Goal: Transaction & Acquisition: Purchase product/service

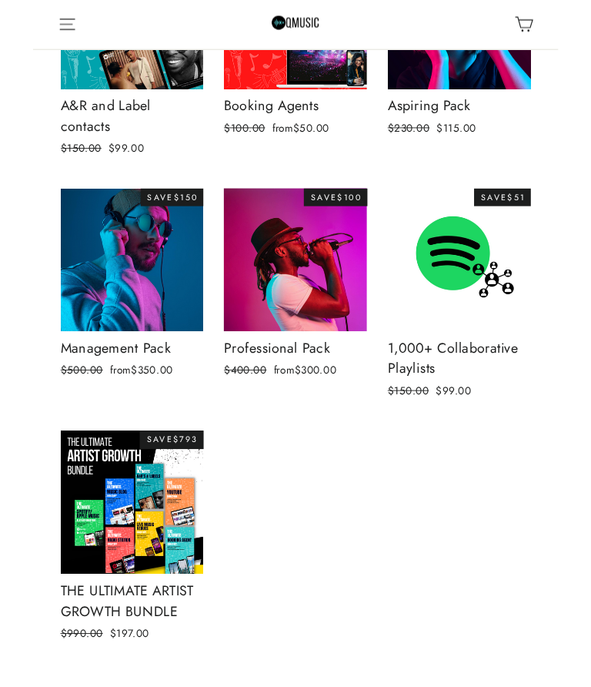
scroll to position [942, 0]
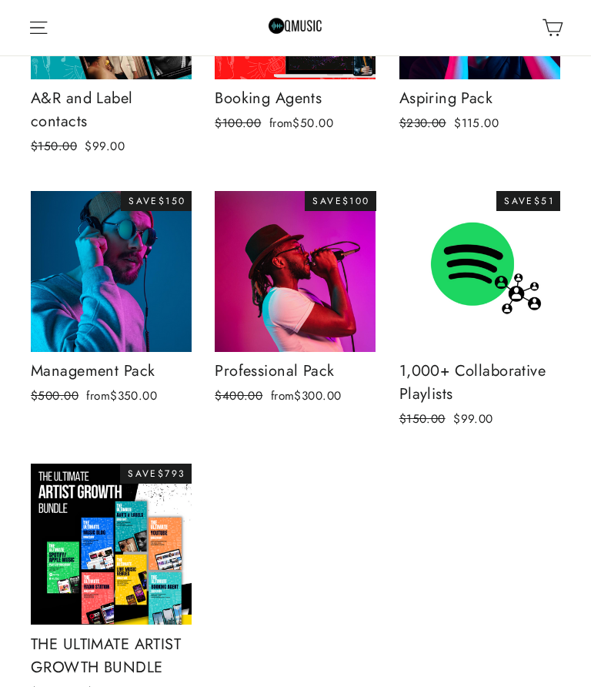
click at [343, 268] on img at bounding box center [295, 271] width 161 height 161
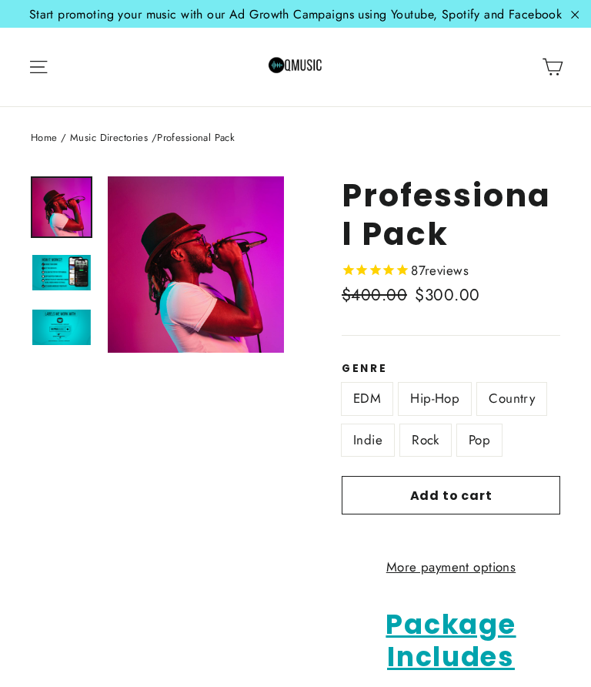
click at [55, 76] on button "Site navigation" at bounding box center [39, 67] width 34 height 37
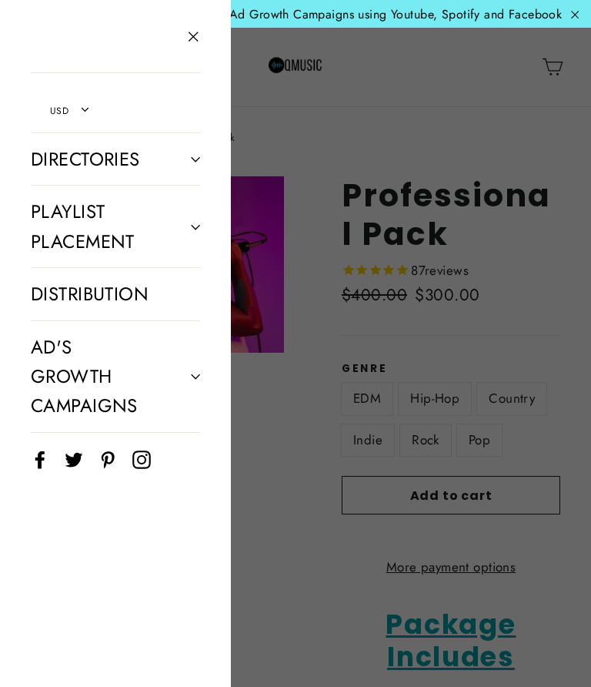
click at [191, 233] on button "Primary" at bounding box center [192, 227] width 46 height 31
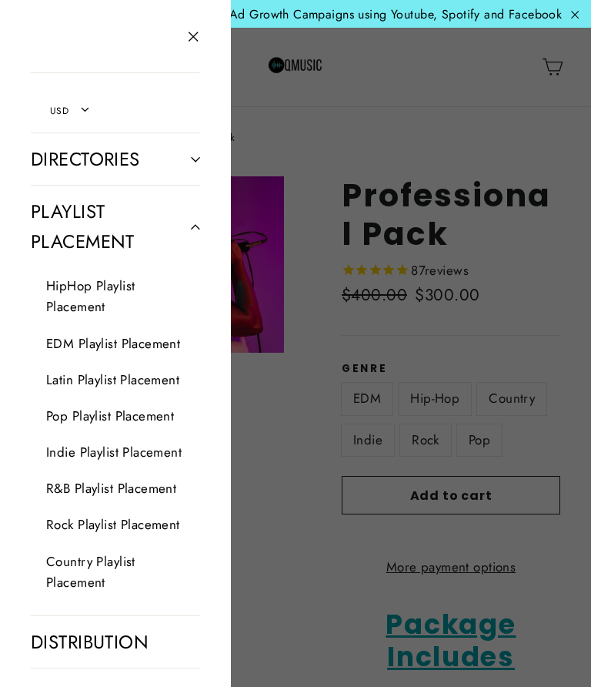
click at [165, 415] on link "Pop Playlist Placement" at bounding box center [104, 416] width 178 height 36
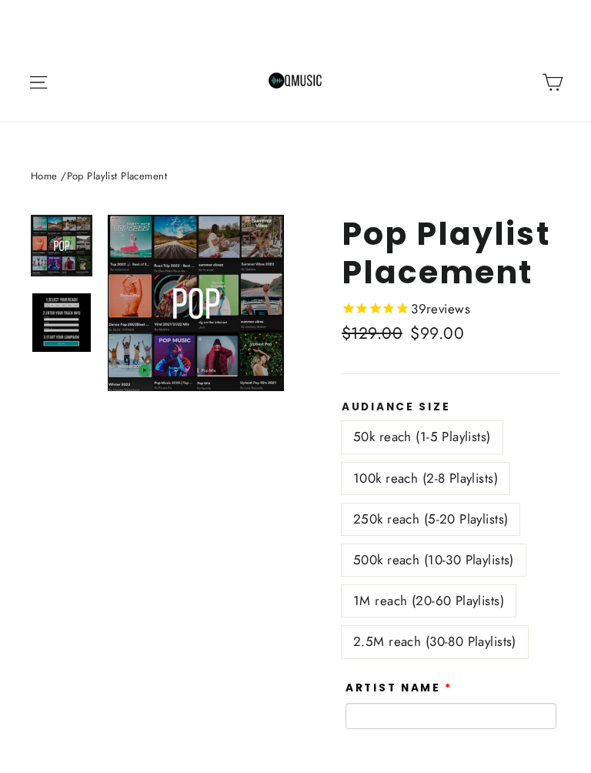
scroll to position [30, 0]
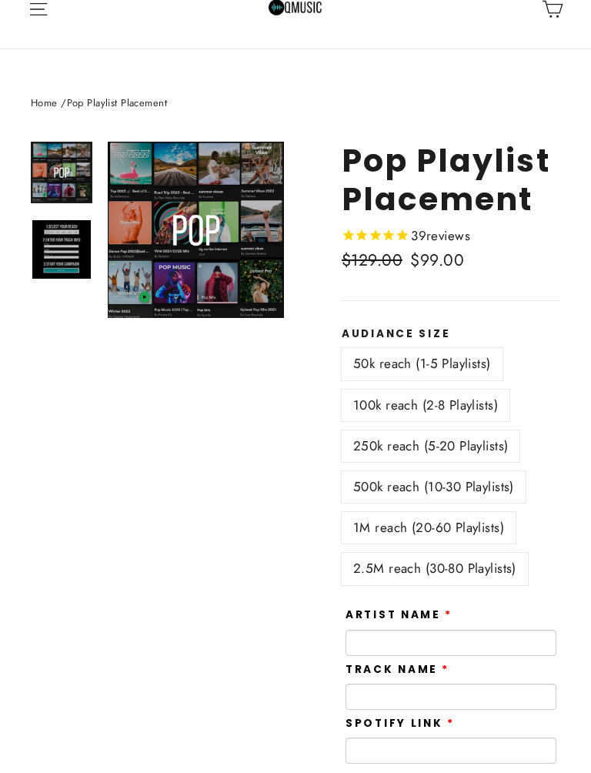
click at [500, 565] on label "2.5M reach (30-80 Playlists)" at bounding box center [435, 569] width 186 height 32
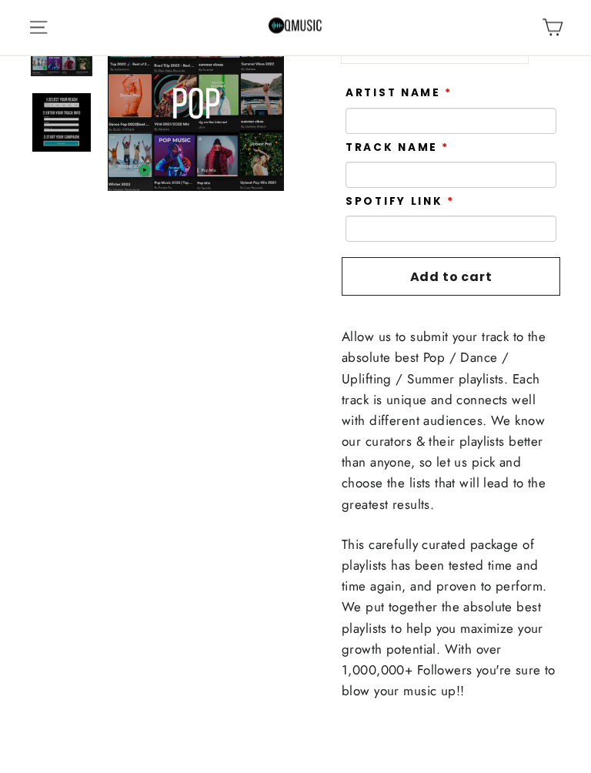
scroll to position [560, 0]
